Goal: Communication & Community: Answer question/provide support

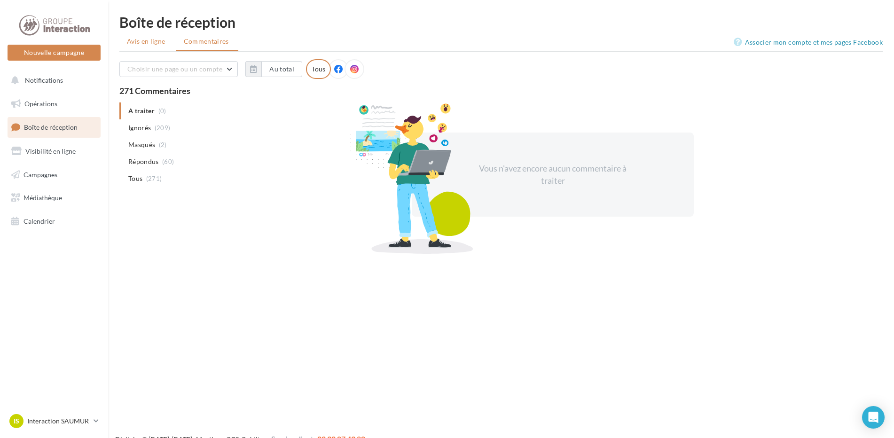
click at [152, 42] on span "Avis en ligne" at bounding box center [146, 41] width 39 height 9
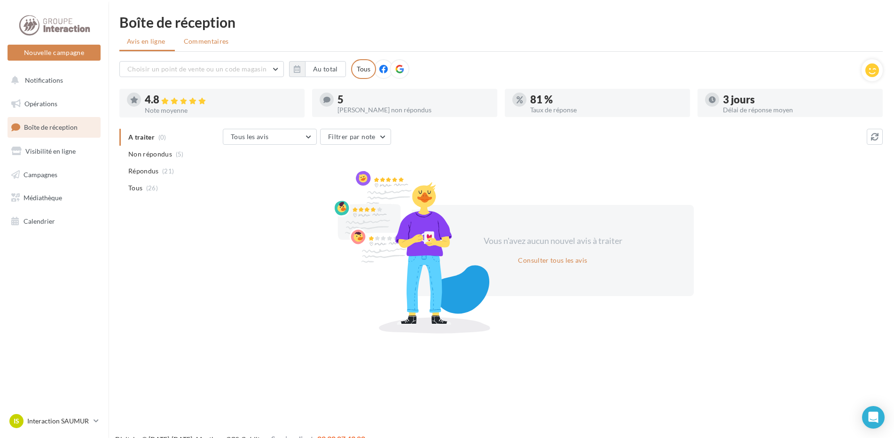
click at [211, 45] on span "Commentaires" at bounding box center [206, 41] width 45 height 9
